Goal: Information Seeking & Learning: Understand process/instructions

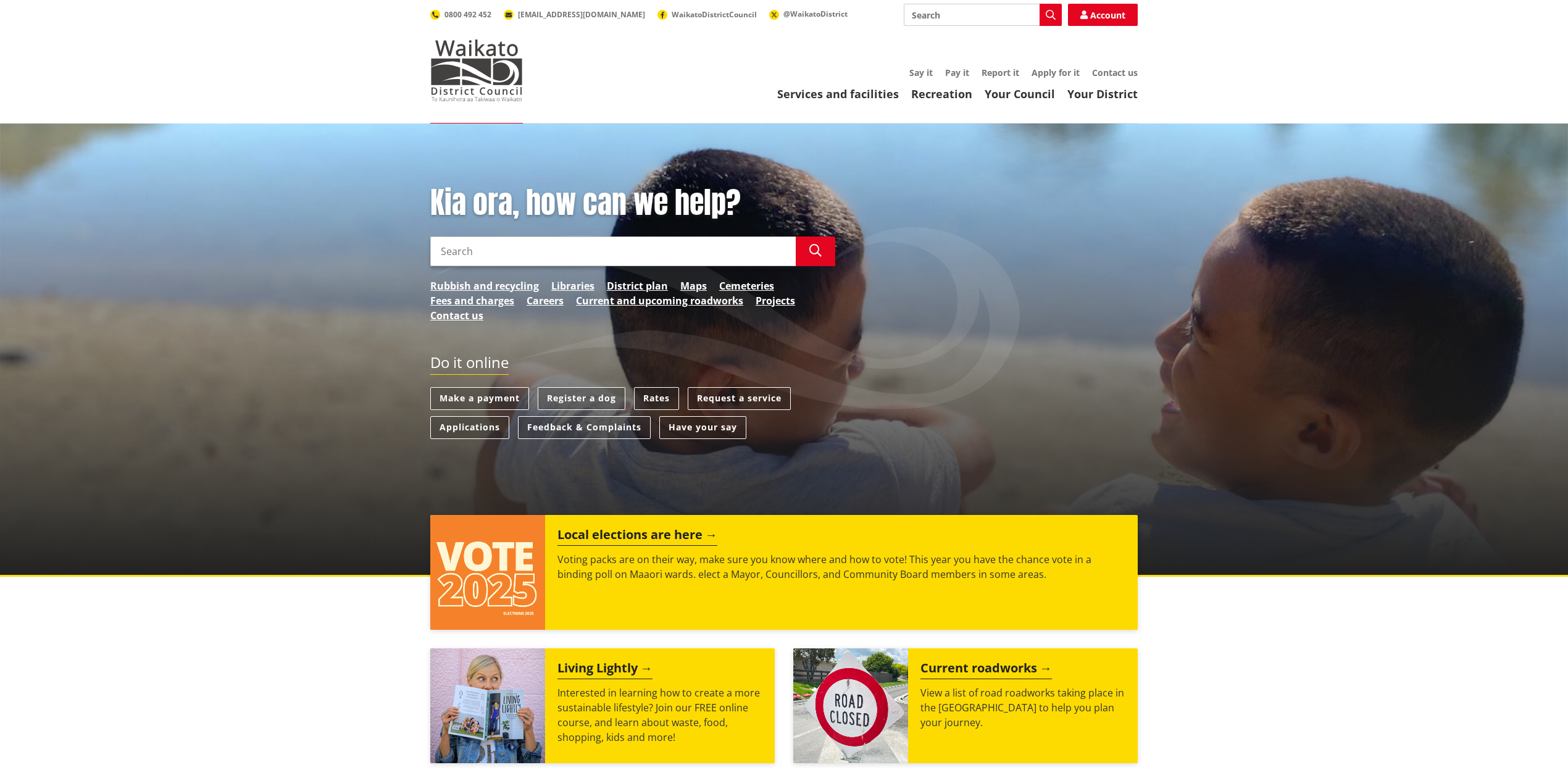
click at [838, 95] on link "Services and facilities" at bounding box center [838, 94] width 122 height 15
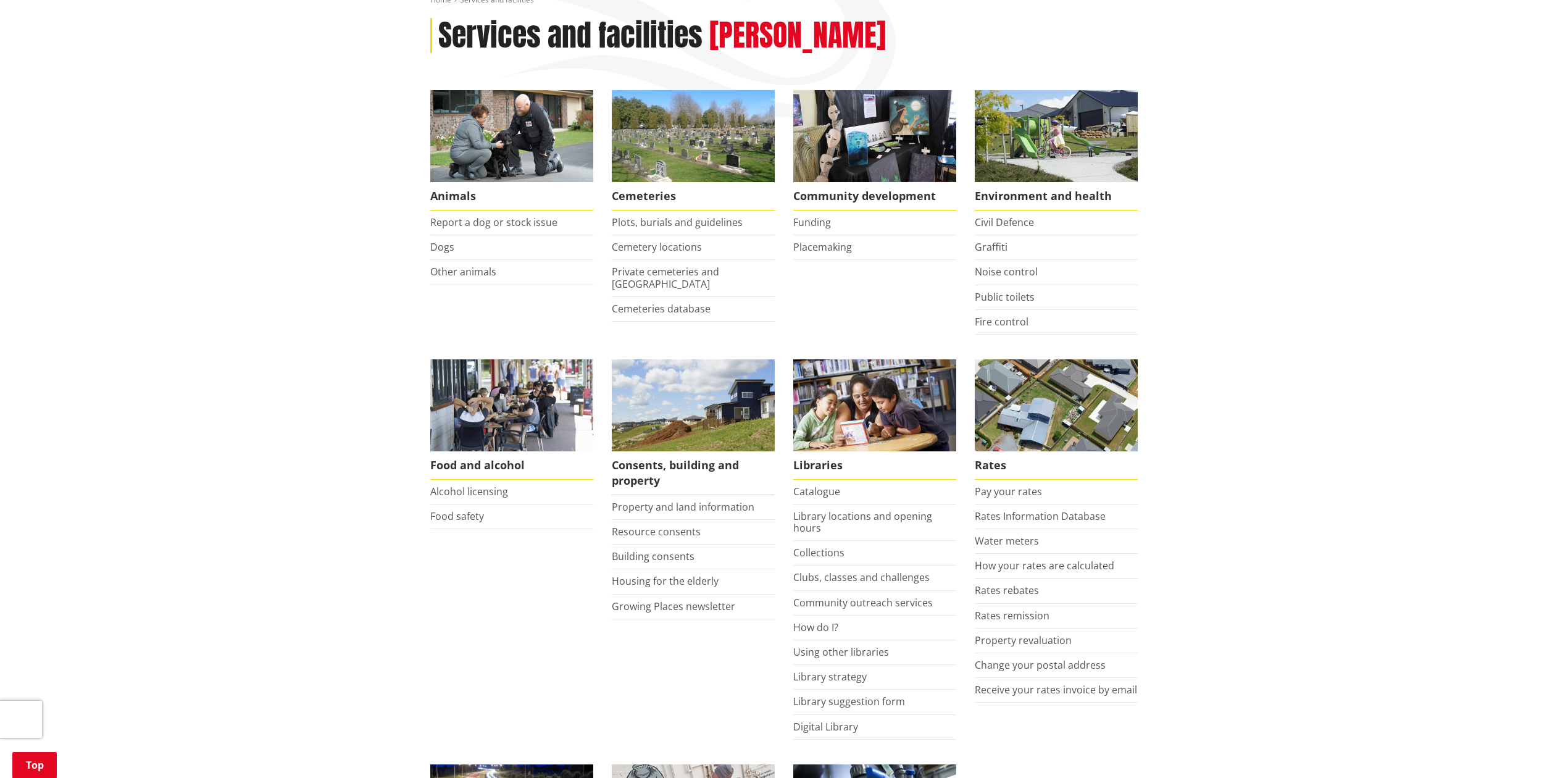
scroll to position [164, 0]
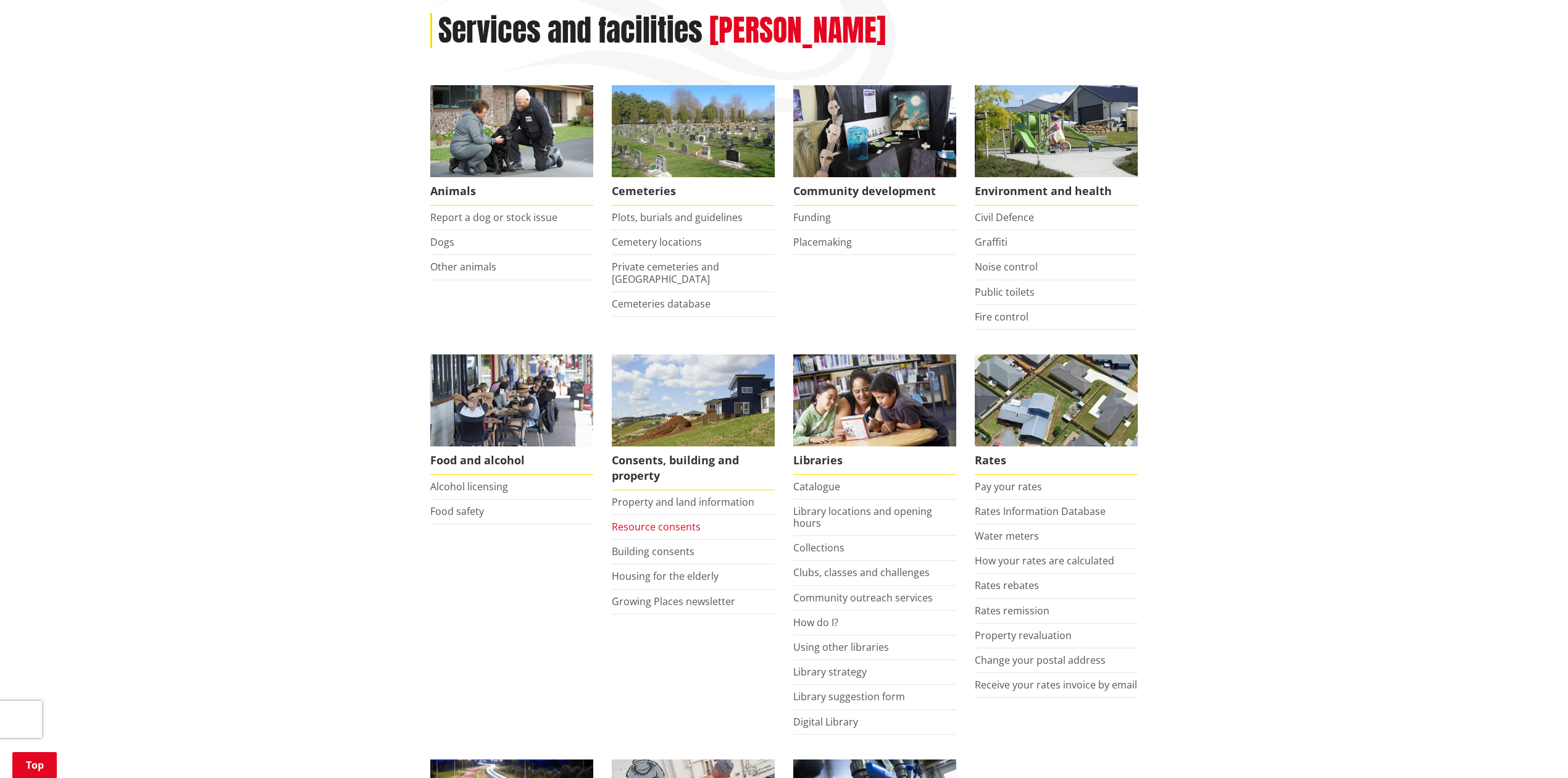
click at [654, 526] on link "Resource consents" at bounding box center [656, 526] width 89 height 13
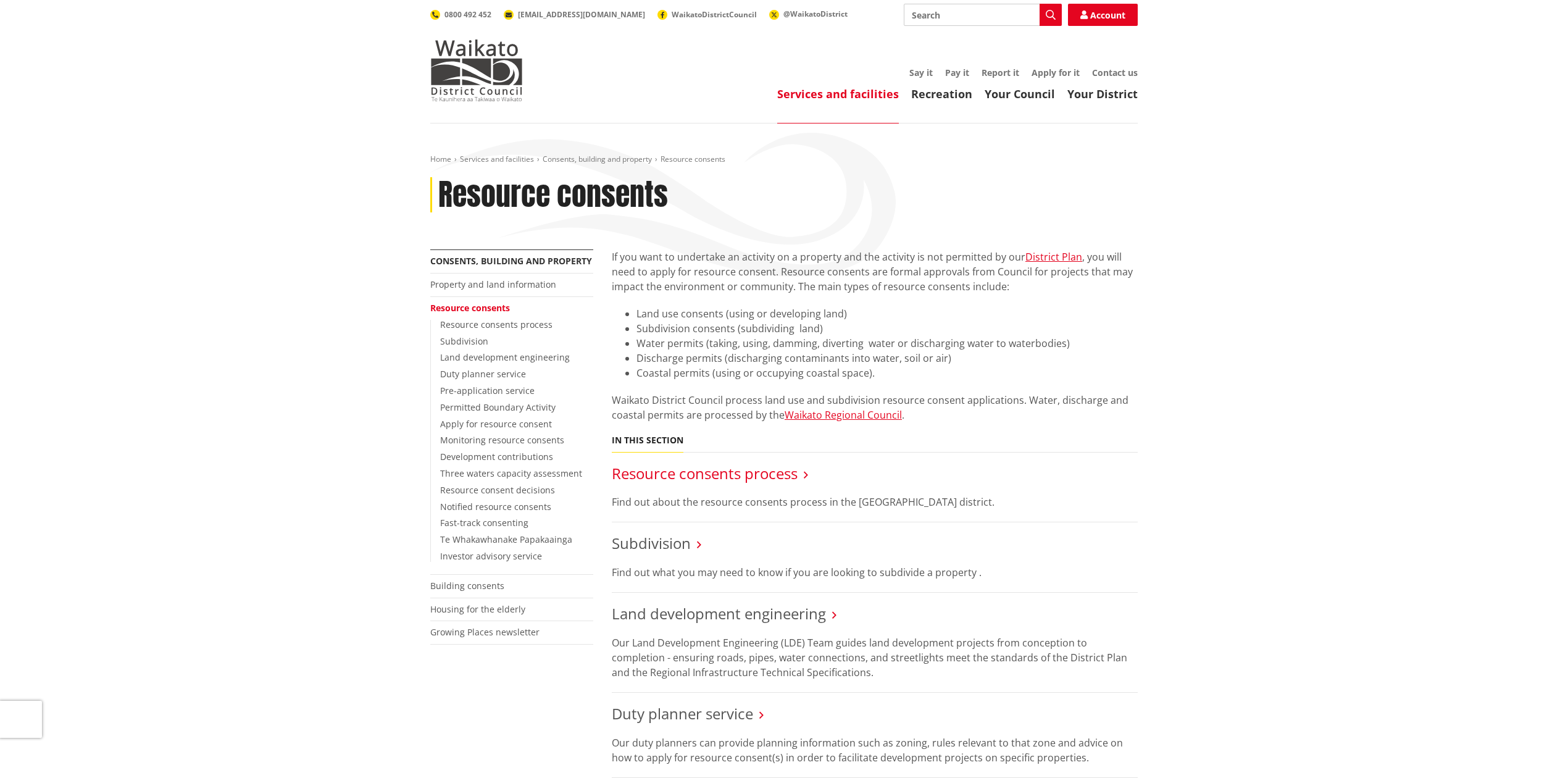
click at [748, 466] on link "Resource consents process" at bounding box center [705, 473] width 186 height 20
click at [744, 473] on link "Resource consents process" at bounding box center [705, 473] width 186 height 20
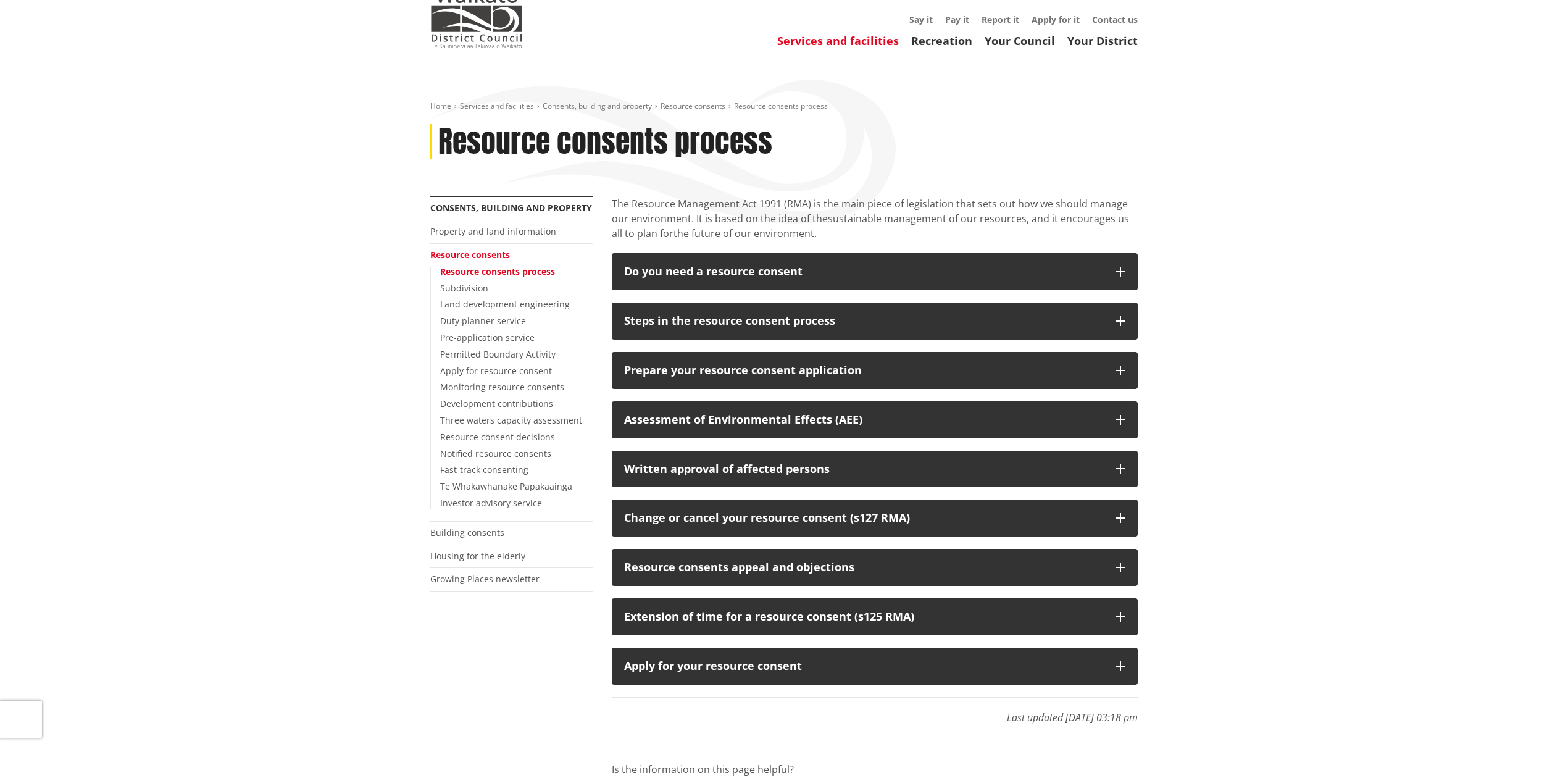
scroll to position [82, 0]
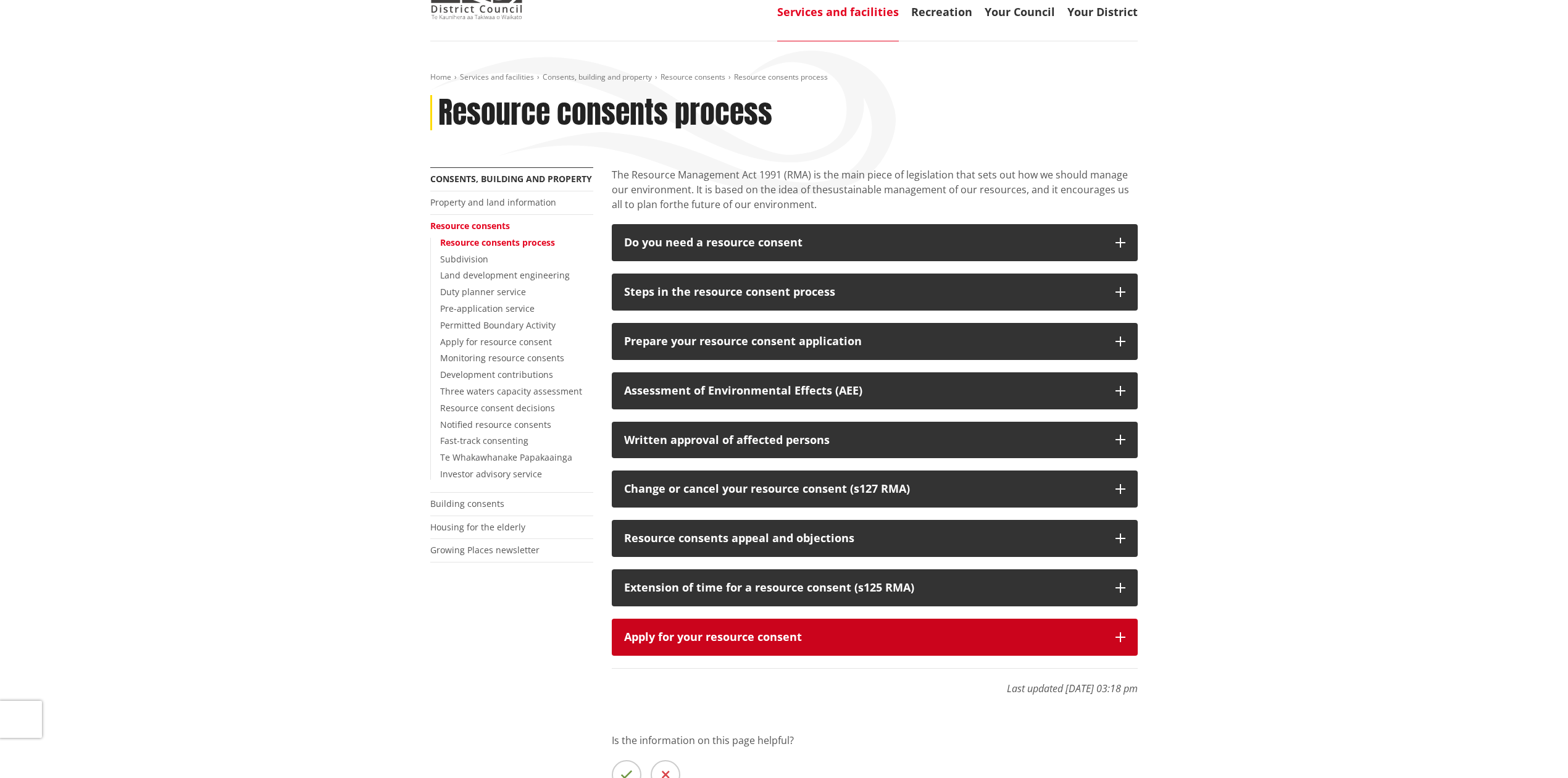
click at [1118, 632] on icon "button" at bounding box center [1121, 637] width 10 height 10
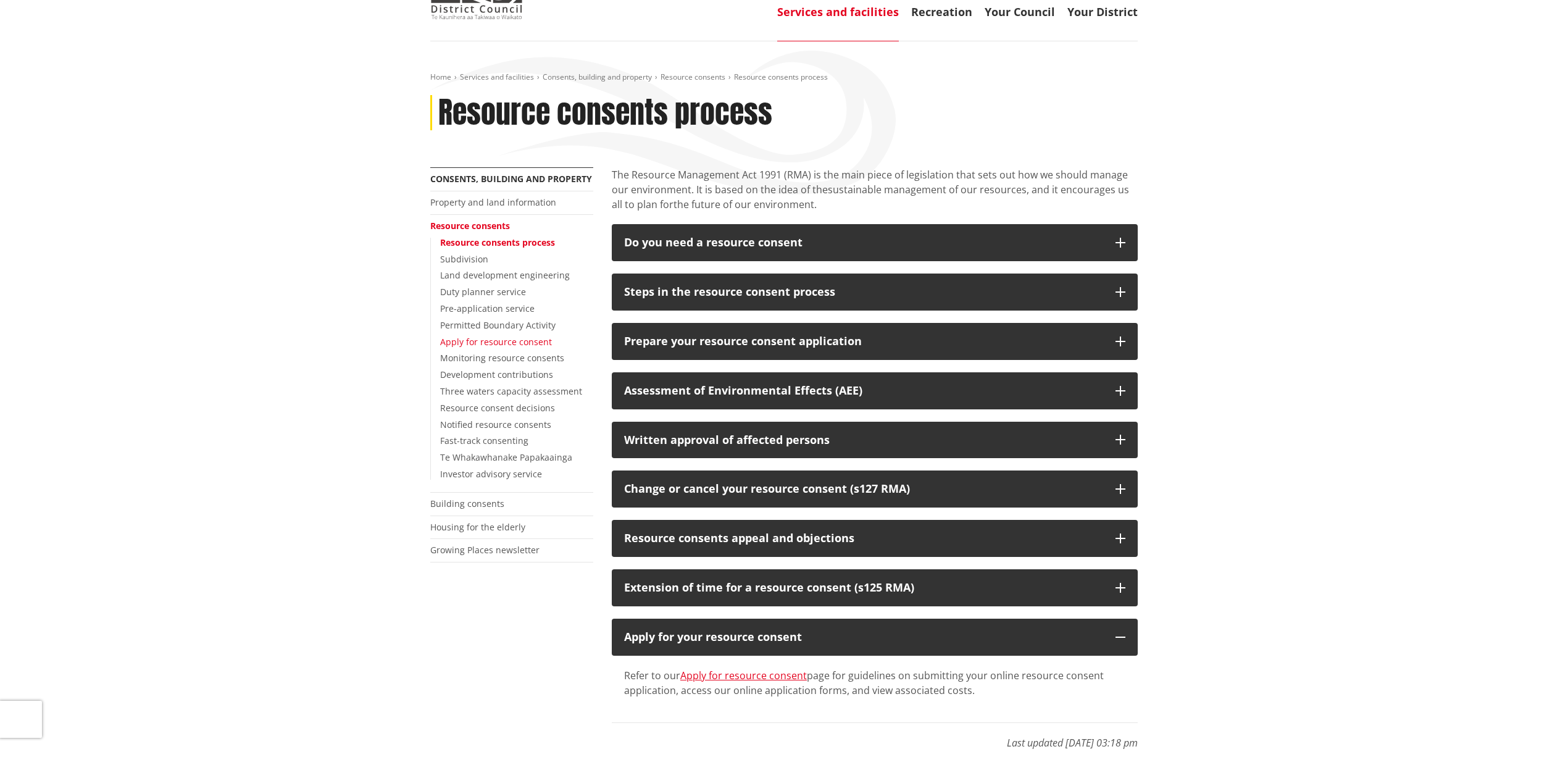
click at [521, 341] on link "Apply for resource consent" at bounding box center [496, 341] width 112 height 12
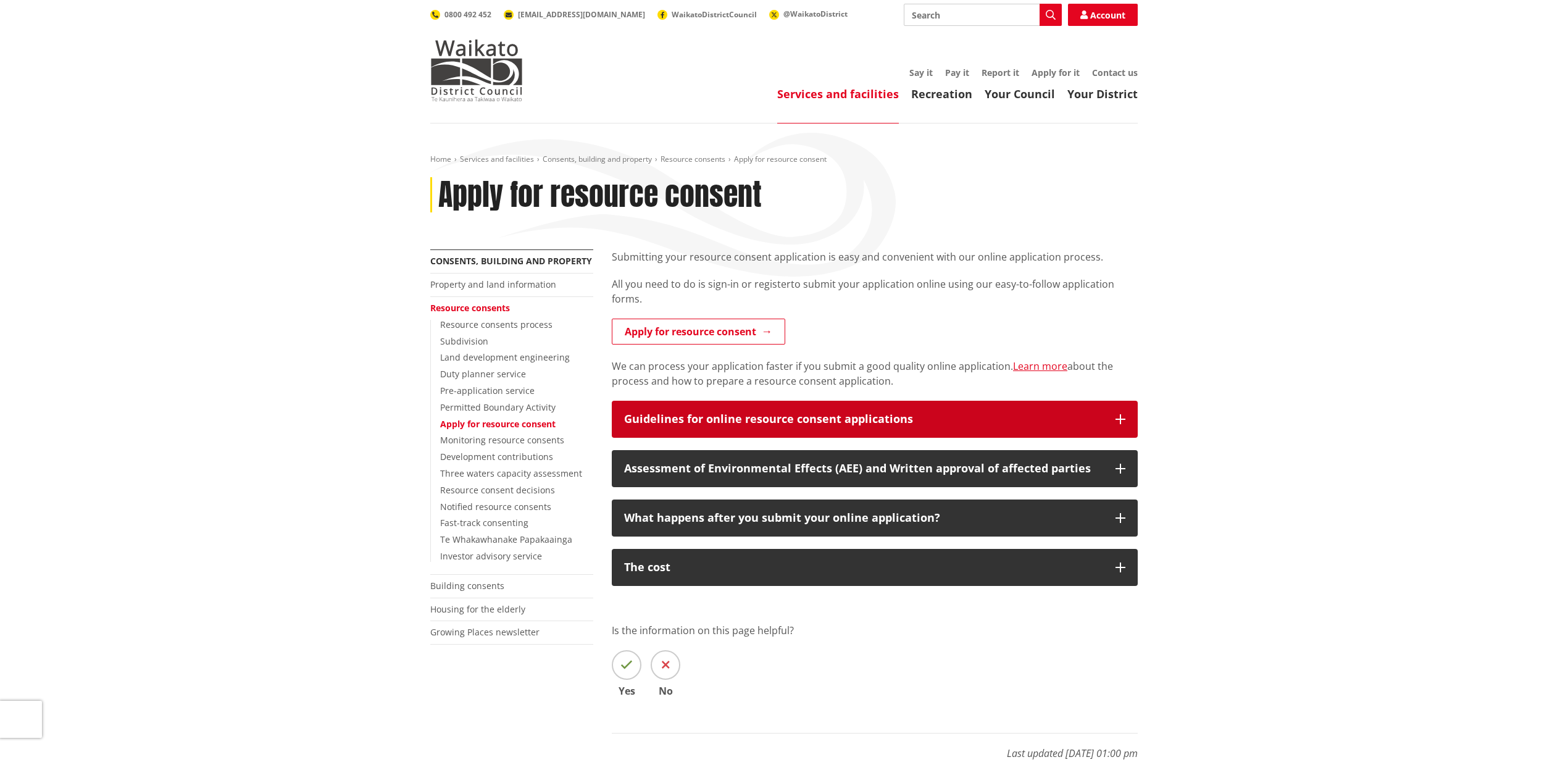
click at [1120, 420] on icon "button" at bounding box center [1121, 419] width 10 height 10
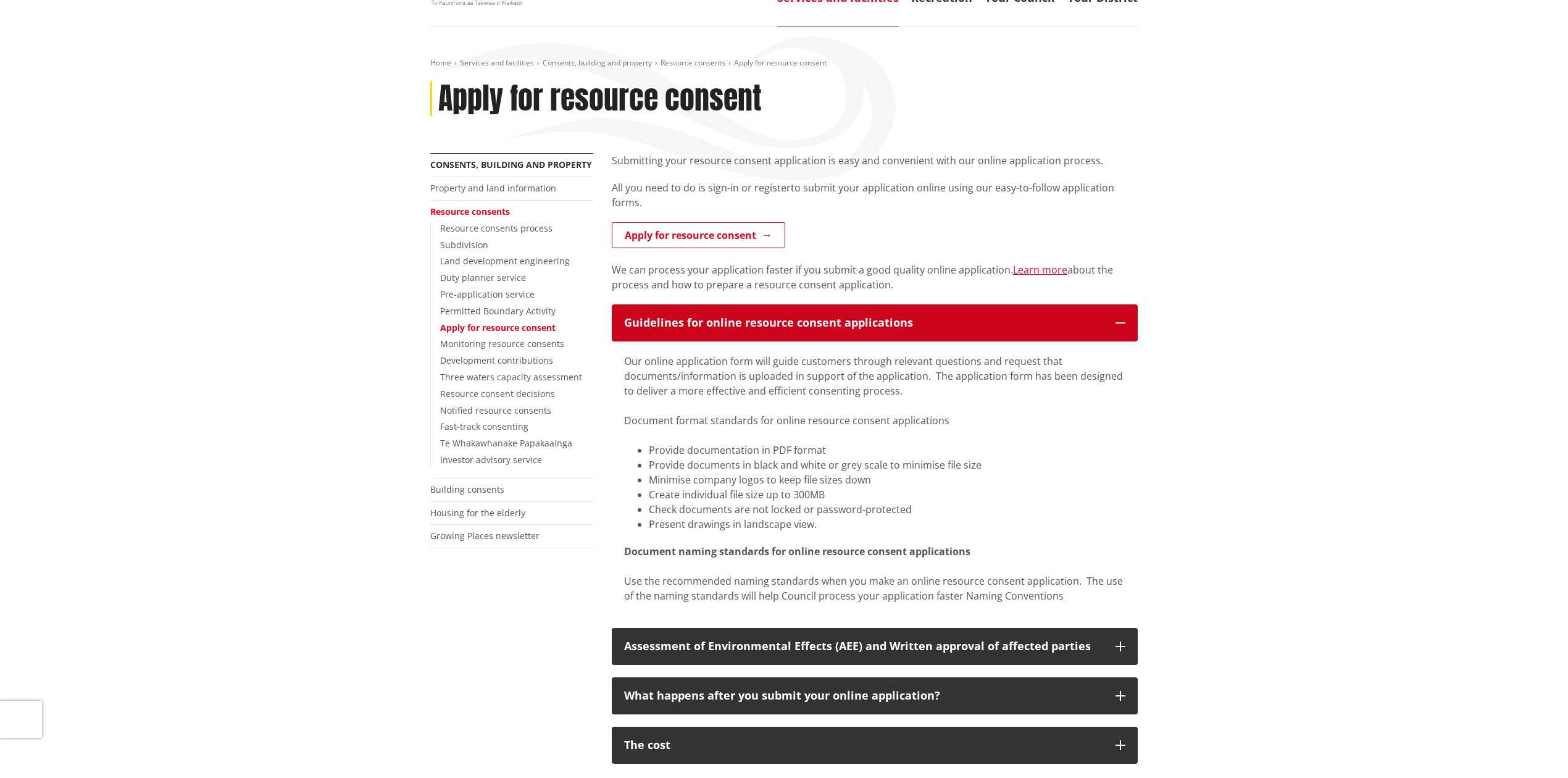
scroll to position [82, 0]
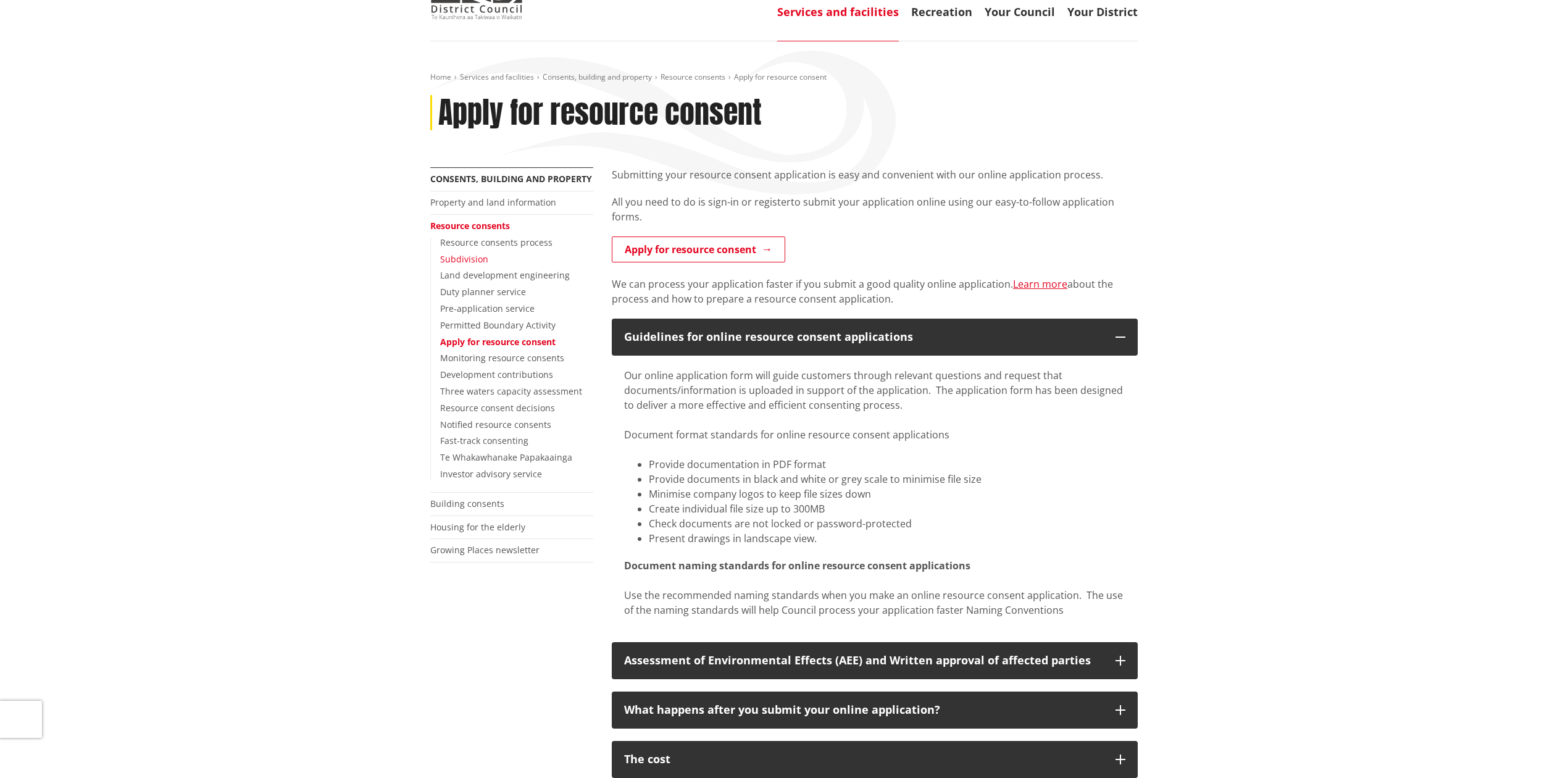
click at [473, 258] on link "Subdivision" at bounding box center [464, 259] width 48 height 12
